Goal: Navigation & Orientation: Find specific page/section

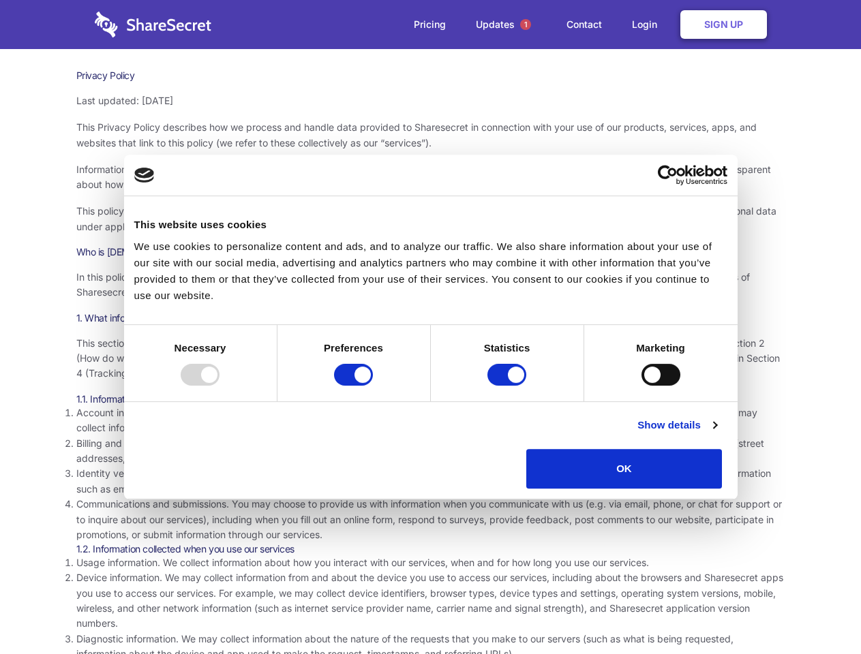
click at [220, 386] on div at bounding box center [200, 375] width 39 height 22
click at [373, 386] on input "Preferences" at bounding box center [353, 375] width 39 height 22
checkbox input "false"
click at [509, 386] on input "Statistics" at bounding box center [506, 375] width 39 height 22
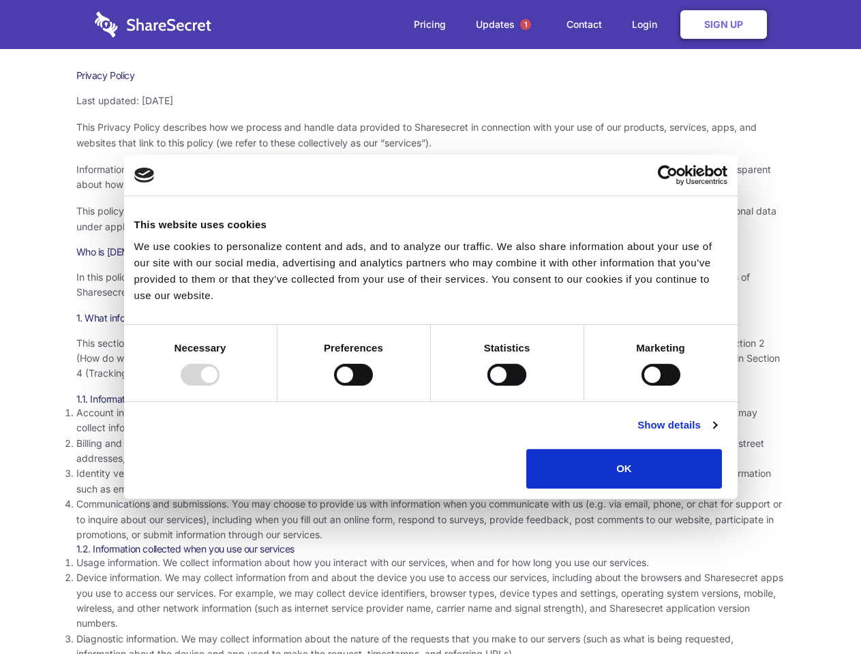
checkbox input "false"
click at [641, 386] on input "Marketing" at bounding box center [660, 375] width 39 height 22
checkbox input "true"
click at [716, 434] on link "Show details" at bounding box center [676, 425] width 79 height 16
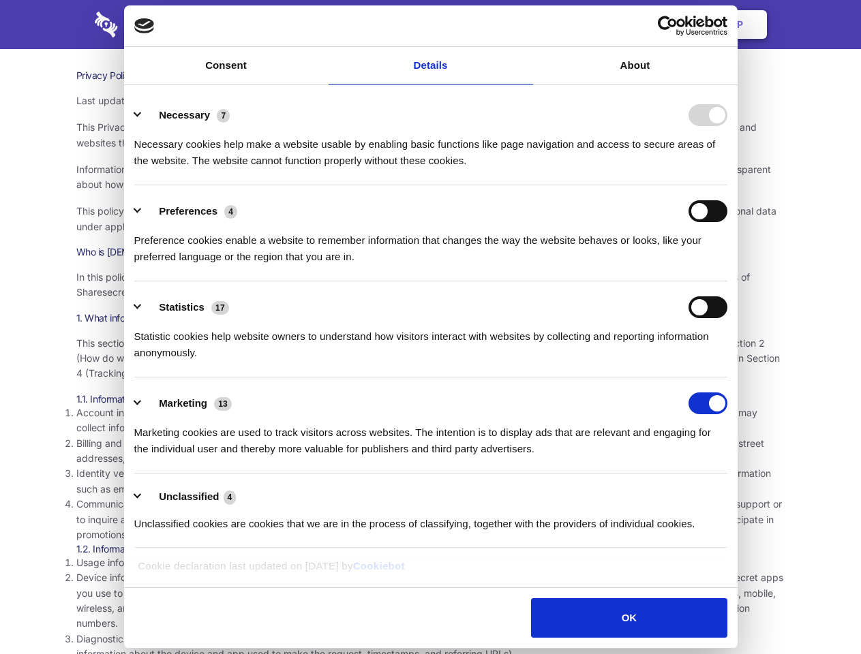
click at [727, 185] on li "Necessary 7 Necessary cookies help make a website usable by enabling basic func…" at bounding box center [430, 137] width 593 height 96
click at [525, 25] on span "1" at bounding box center [525, 24] width 11 height 11
